Goal: Navigation & Orientation: Find specific page/section

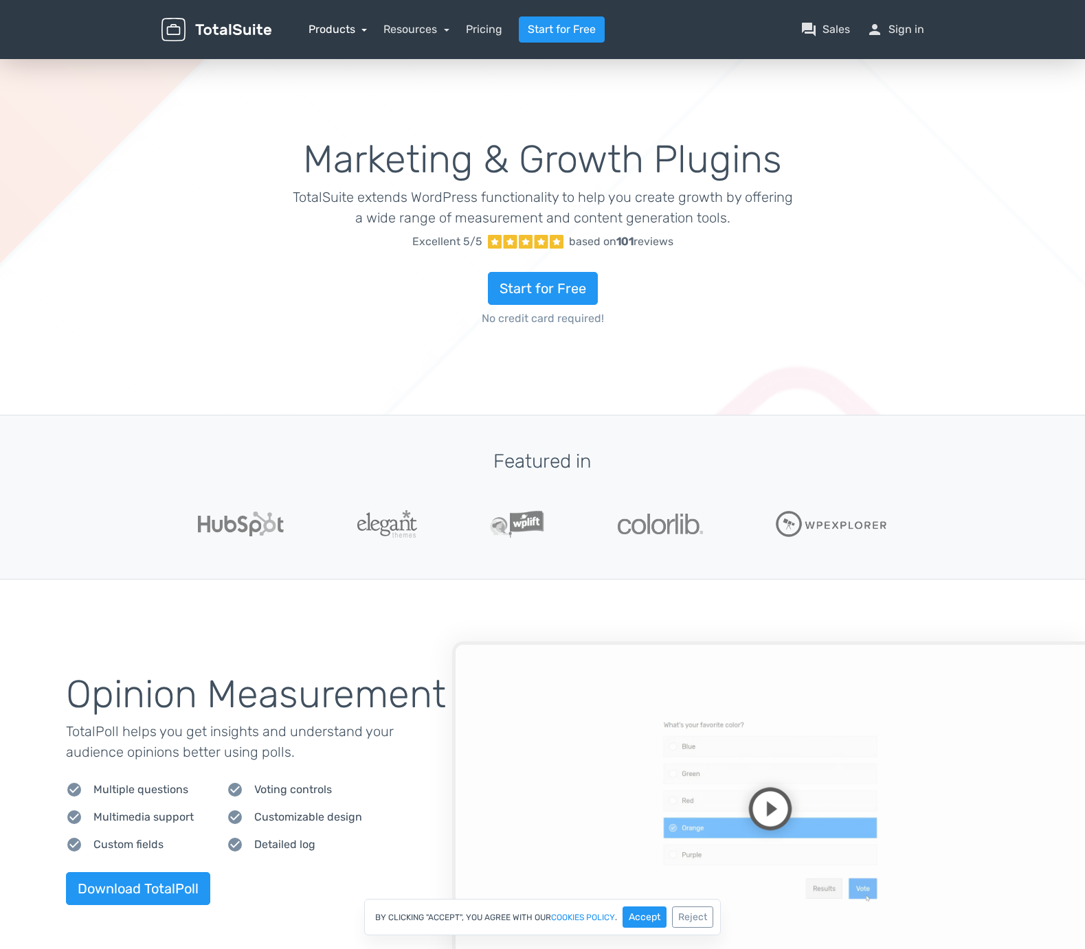
click at [361, 33] on link "Products" at bounding box center [337, 29] width 59 height 13
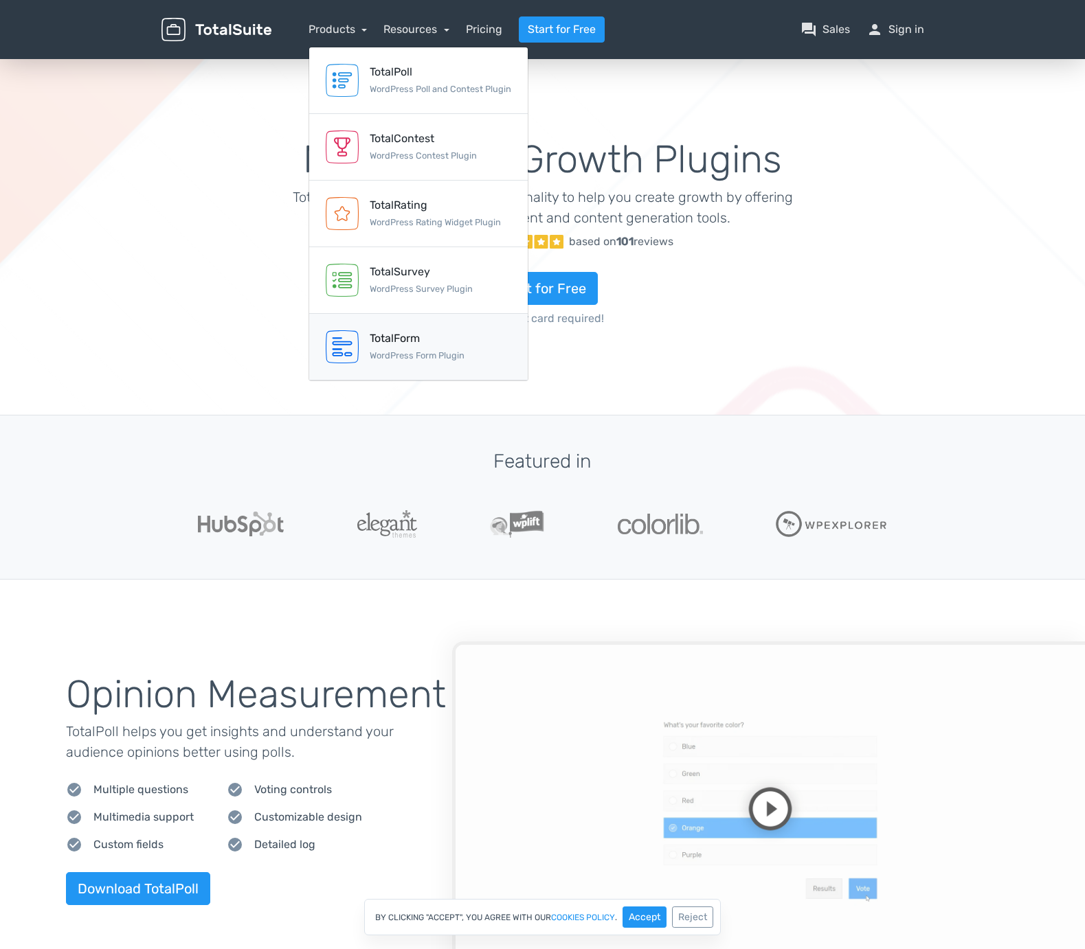
click at [381, 364] on link "TotalForm WordPress Form Plugin" at bounding box center [418, 347] width 218 height 67
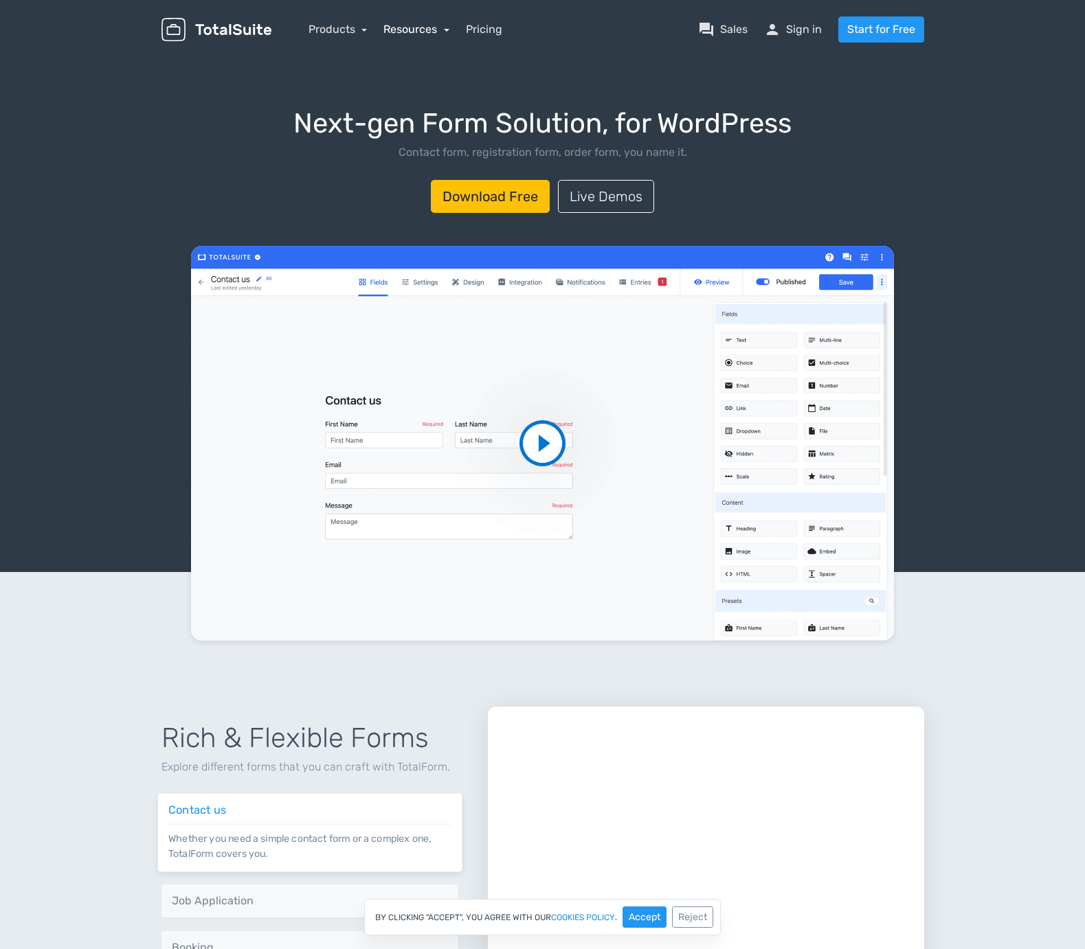
click at [431, 26] on link "Resources" at bounding box center [416, 29] width 66 height 13
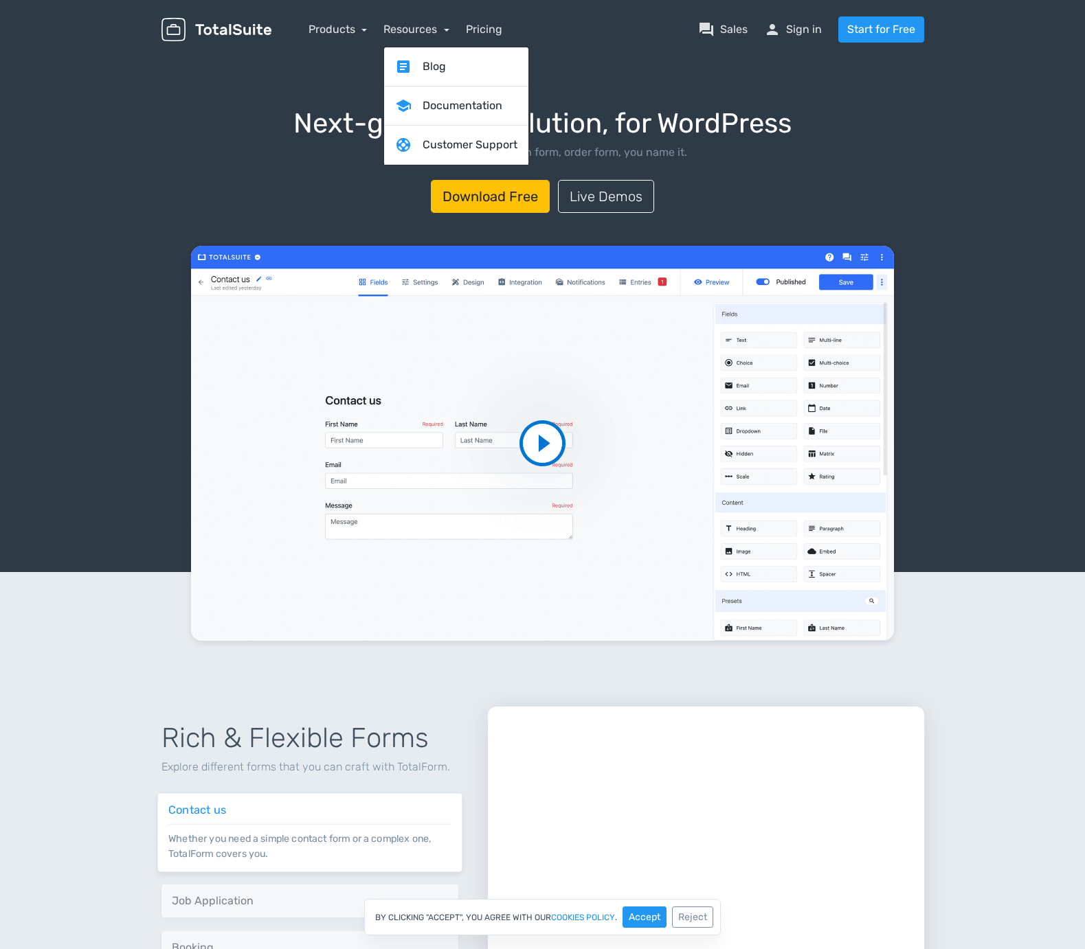
click at [249, 31] on img at bounding box center [216, 30] width 110 height 24
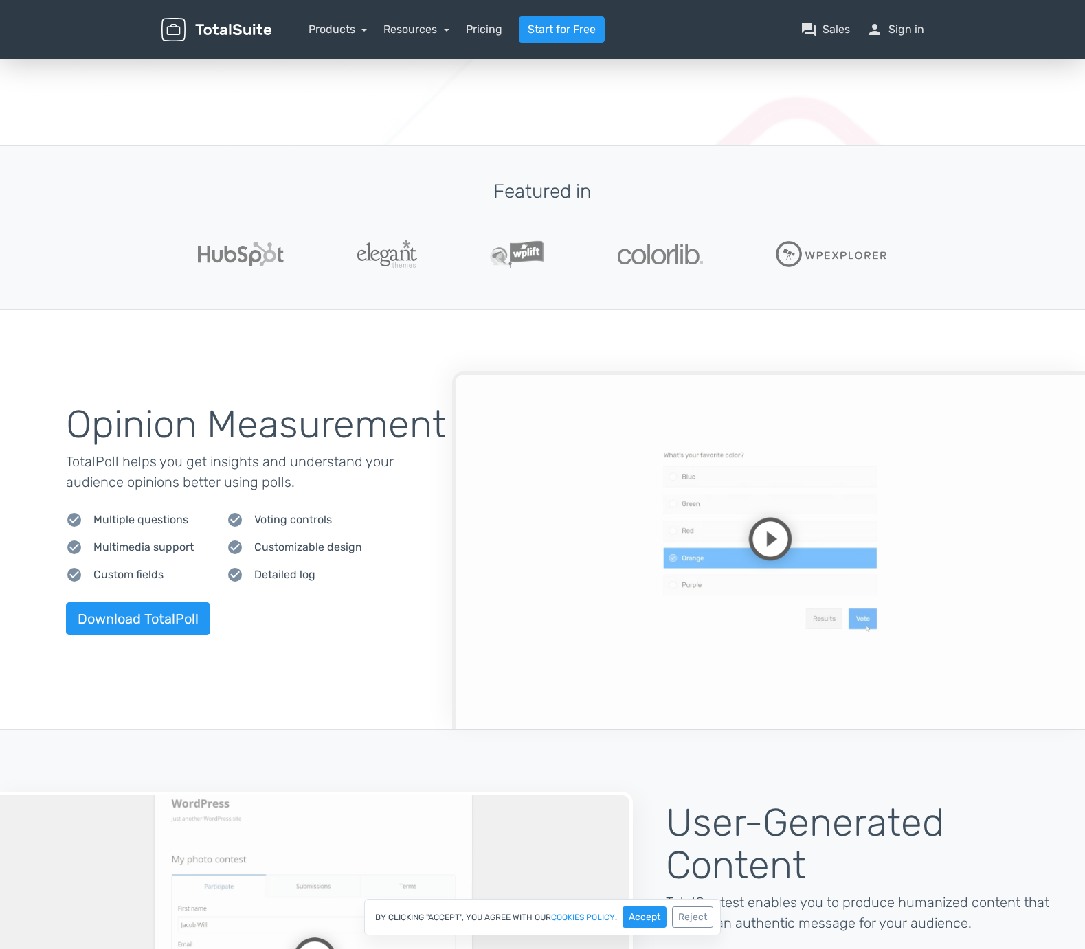
scroll to position [271, 0]
